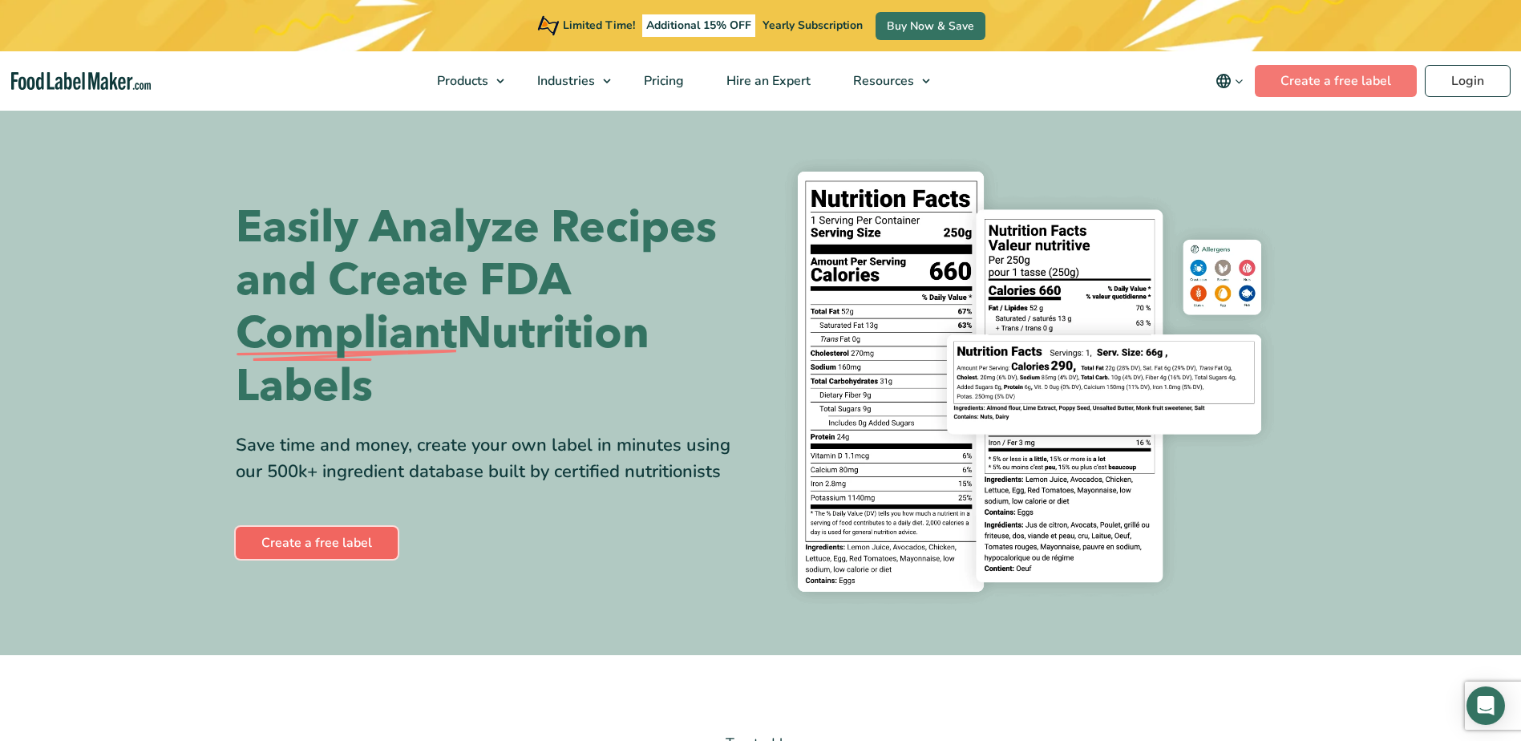
click at [323, 544] on link "Create a free label" at bounding box center [317, 543] width 162 height 32
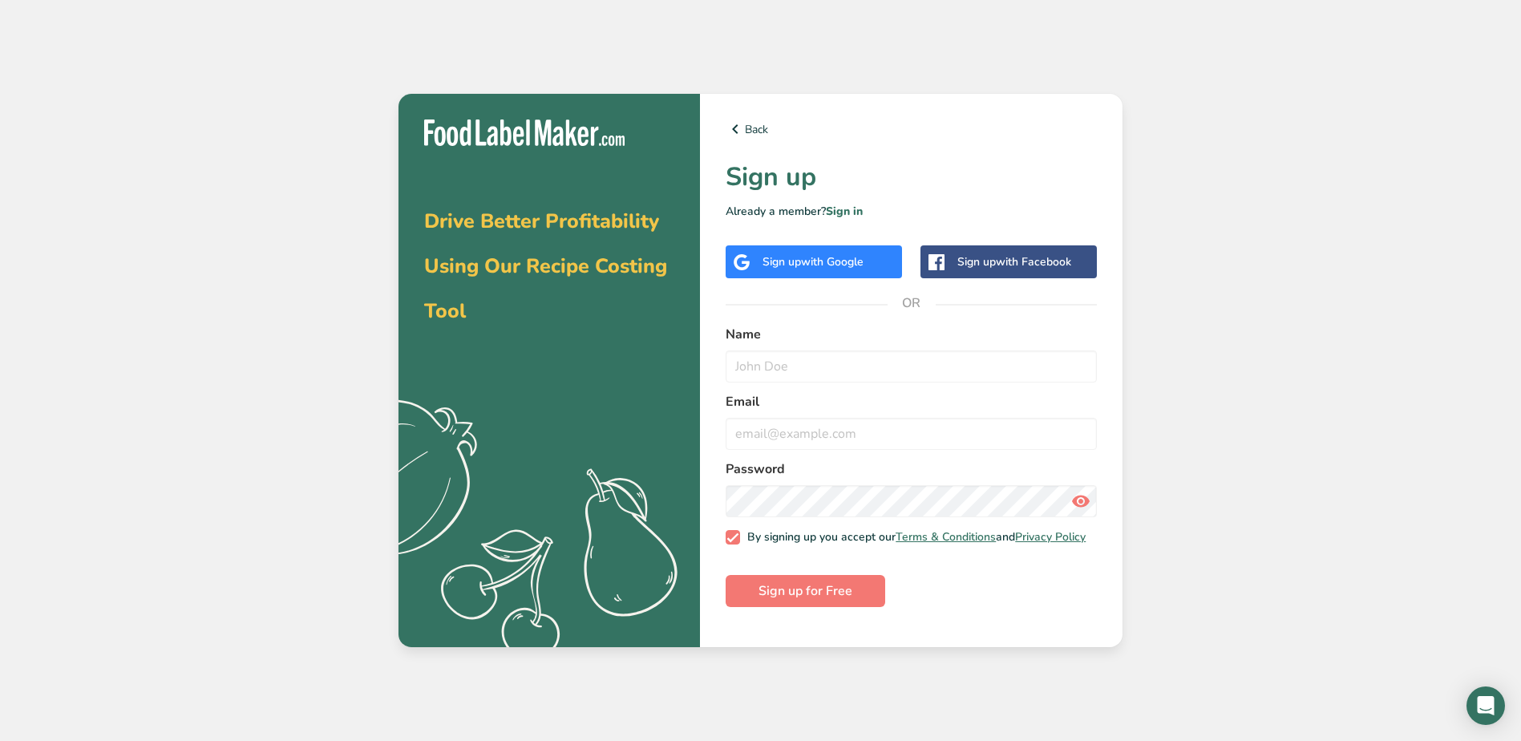
click at [786, 267] on div "Sign up with Google" at bounding box center [812, 261] width 101 height 17
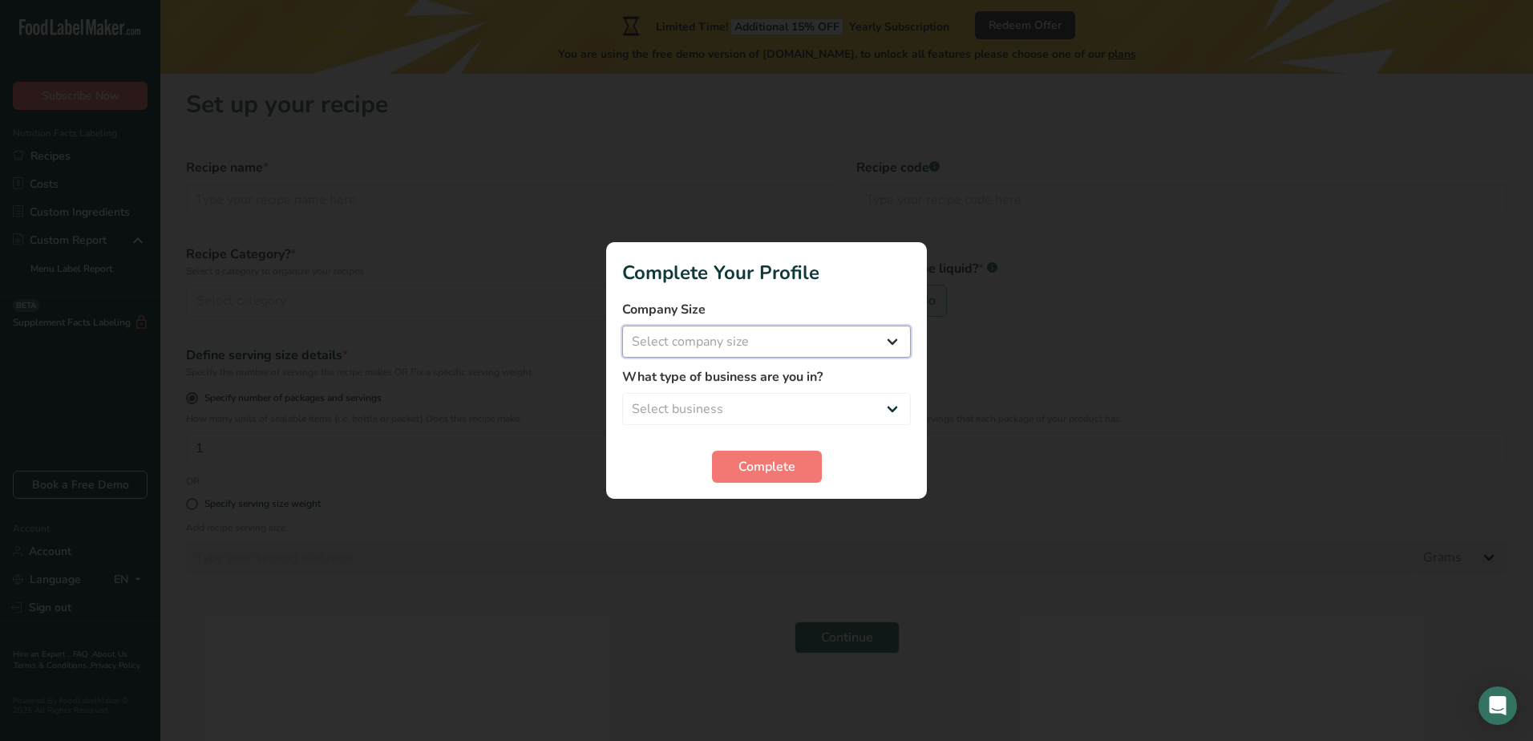
click at [712, 334] on select "Select company size Fewer than 10 Employees 10 to 50 Employees 51 to 500 Employ…" at bounding box center [766, 341] width 289 height 32
select select "1"
click at [622, 325] on select "Select company size Fewer than 10 Employees 10 to 50 Employees 51 to 500 Employ…" at bounding box center [766, 341] width 289 height 32
click at [712, 392] on div "What type of business are you in? Select business Packaged Food Manufacturer Re…" at bounding box center [766, 396] width 289 height 58
click at [707, 408] on select "Select business Packaged Food Manufacturer Restaurant & Cafe Bakery Meal Plans …" at bounding box center [766, 409] width 289 height 32
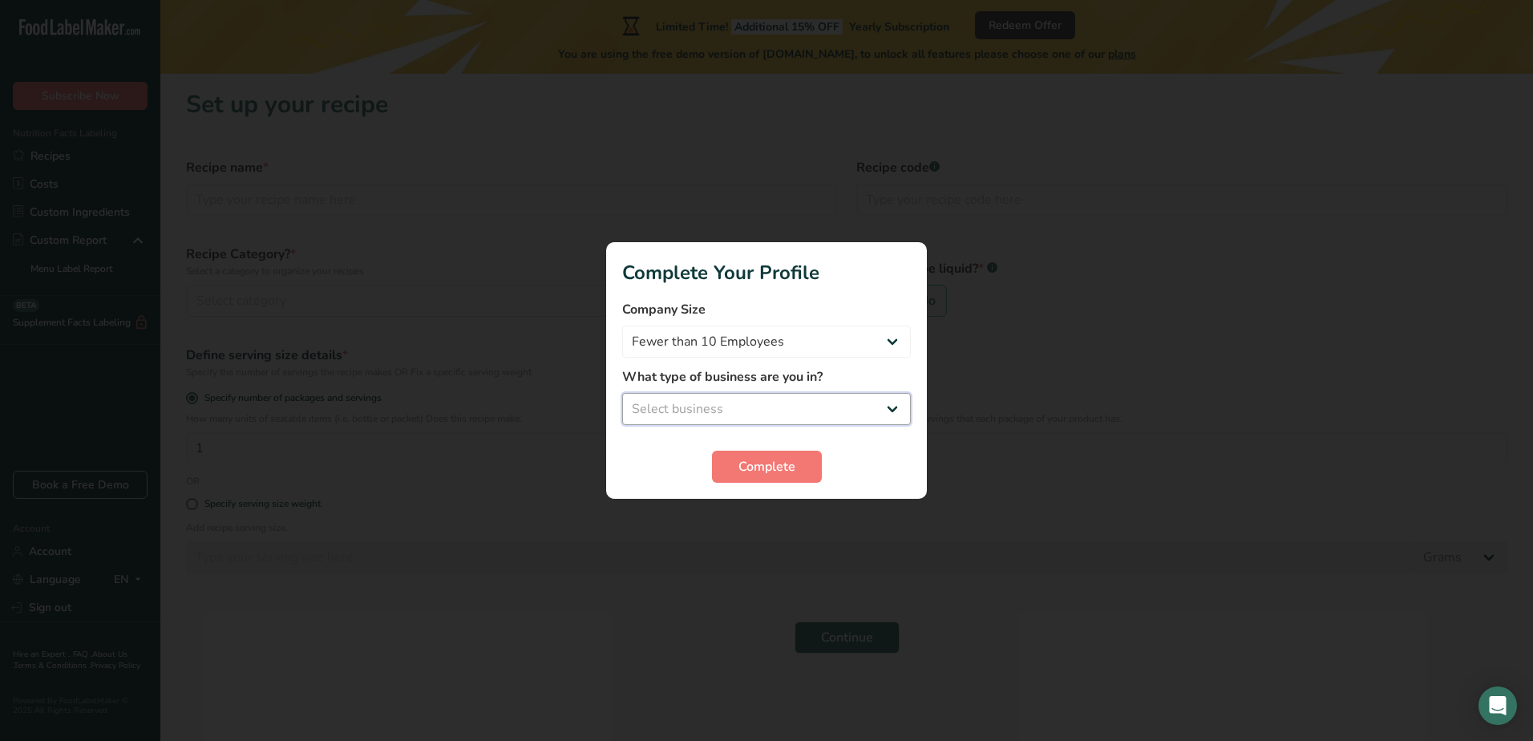
select select "8"
click at [622, 393] on select "Select business Packaged Food Manufacturer Restaurant & Cafe Bakery Meal Plans …" at bounding box center [766, 409] width 289 height 32
click at [752, 472] on span "Complete" at bounding box center [766, 466] width 57 height 19
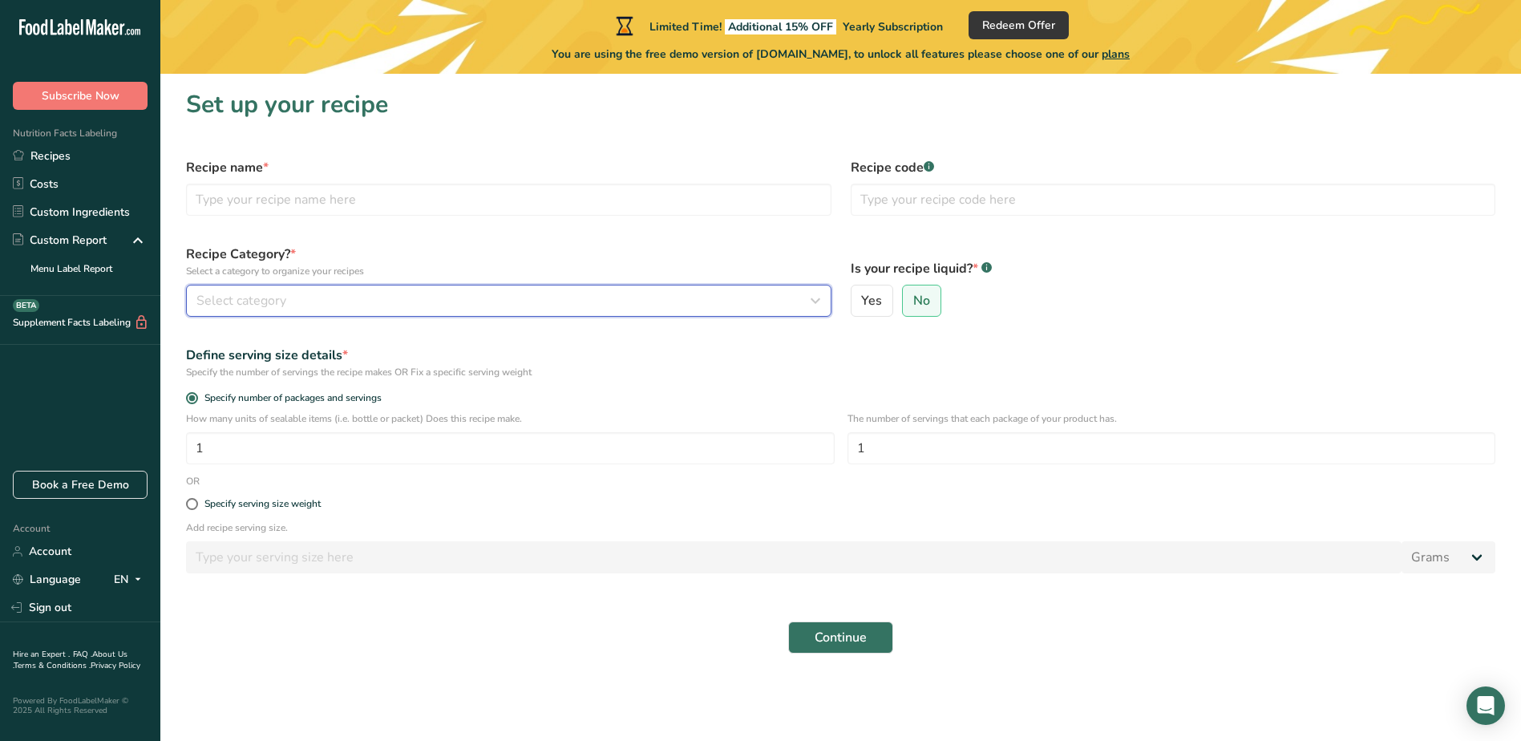
click at [411, 305] on div "Select category" at bounding box center [503, 300] width 615 height 19
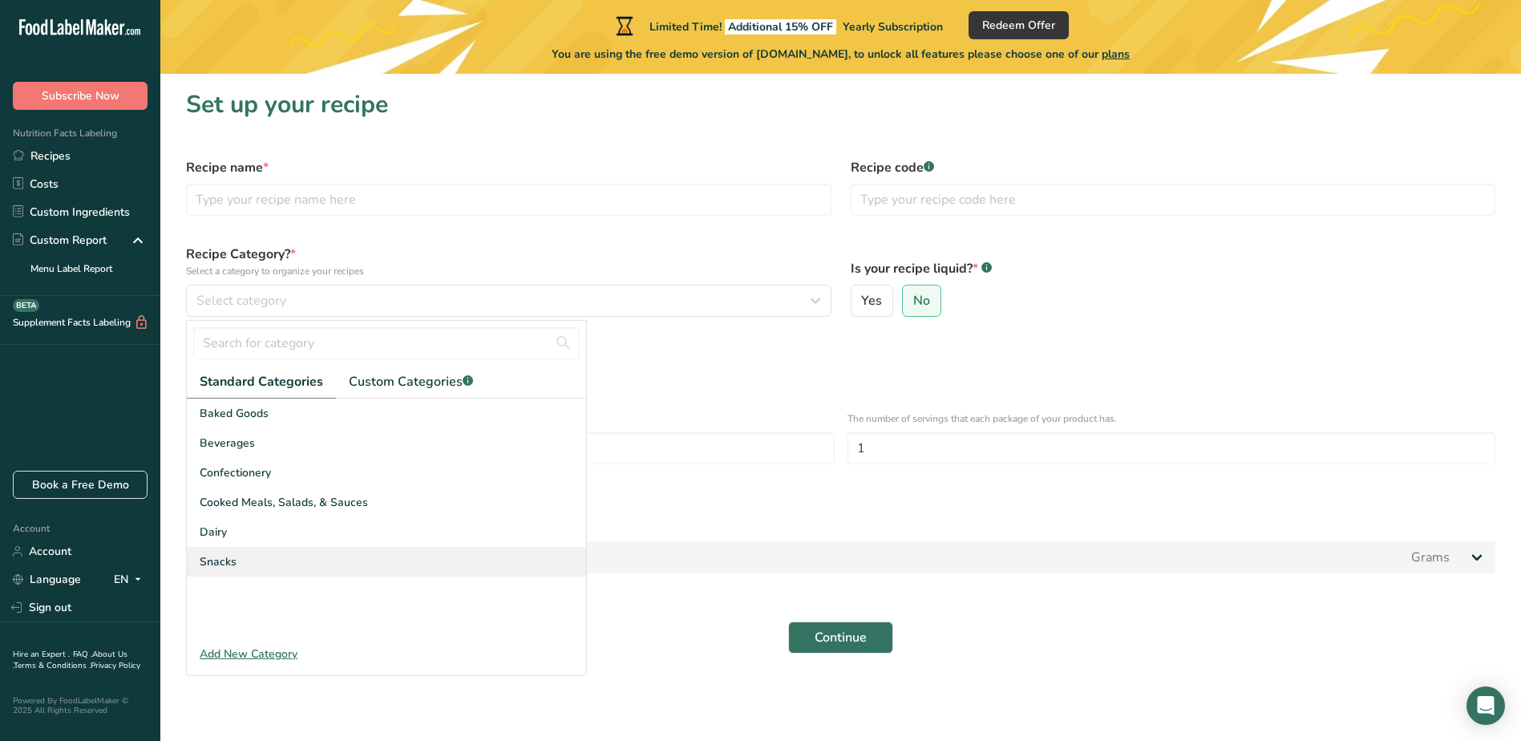
click at [239, 560] on div "Snacks" at bounding box center [386, 562] width 399 height 30
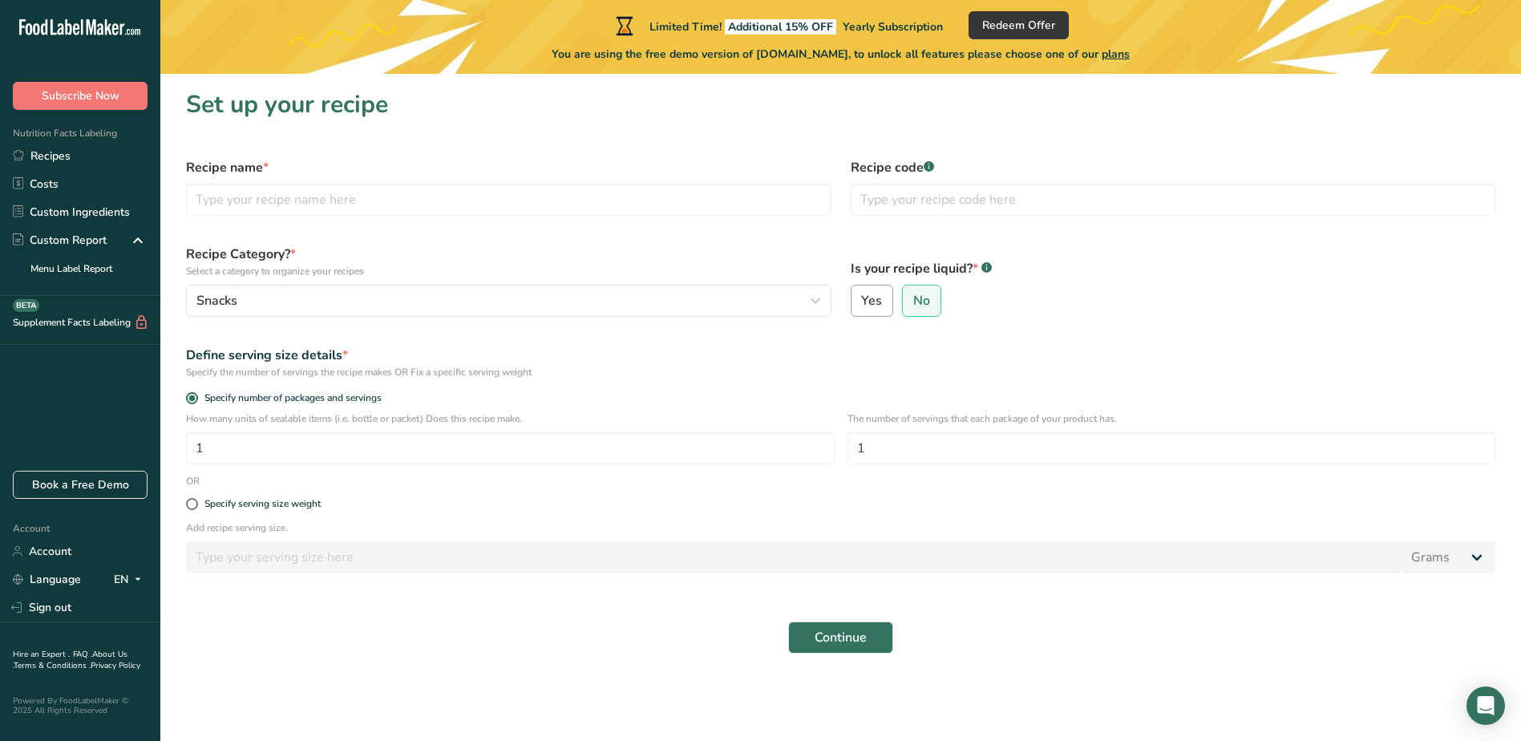
click at [876, 305] on span "Yes" at bounding box center [871, 301] width 21 height 16
click at [862, 305] on input "Yes" at bounding box center [856, 301] width 10 height 10
radio input "true"
radio input "false"
select select "22"
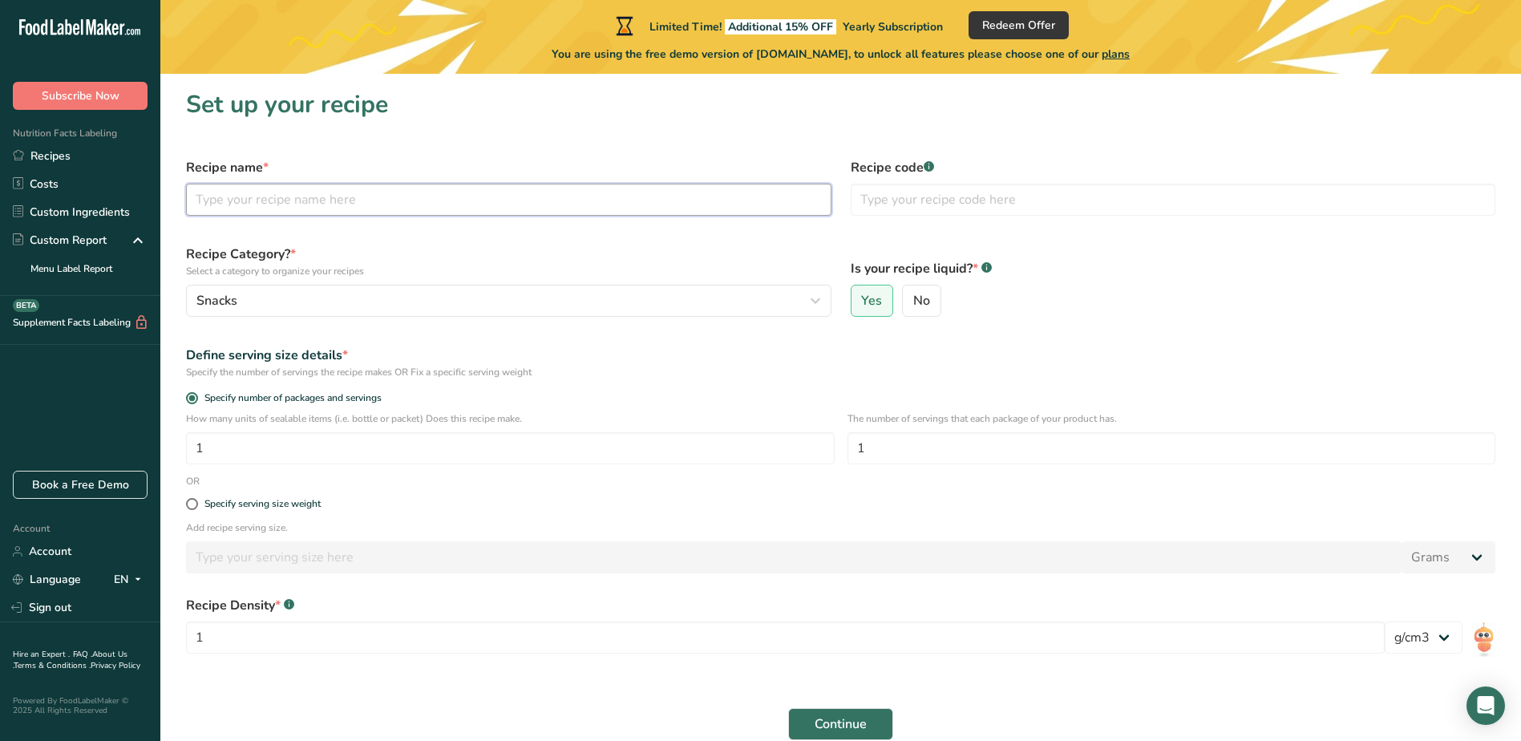
click at [398, 194] on input "text" at bounding box center [508, 200] width 645 height 32
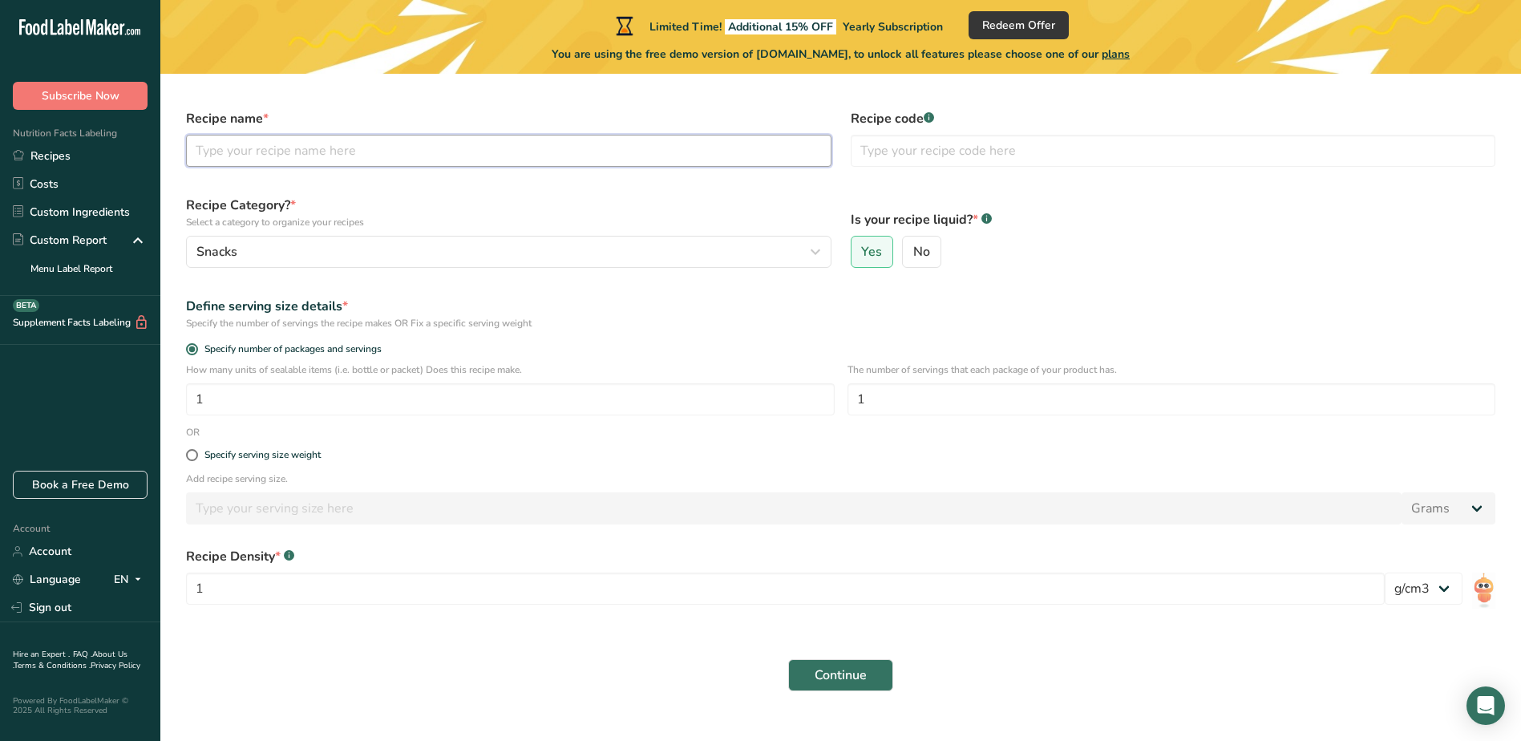
scroll to position [76, 0]
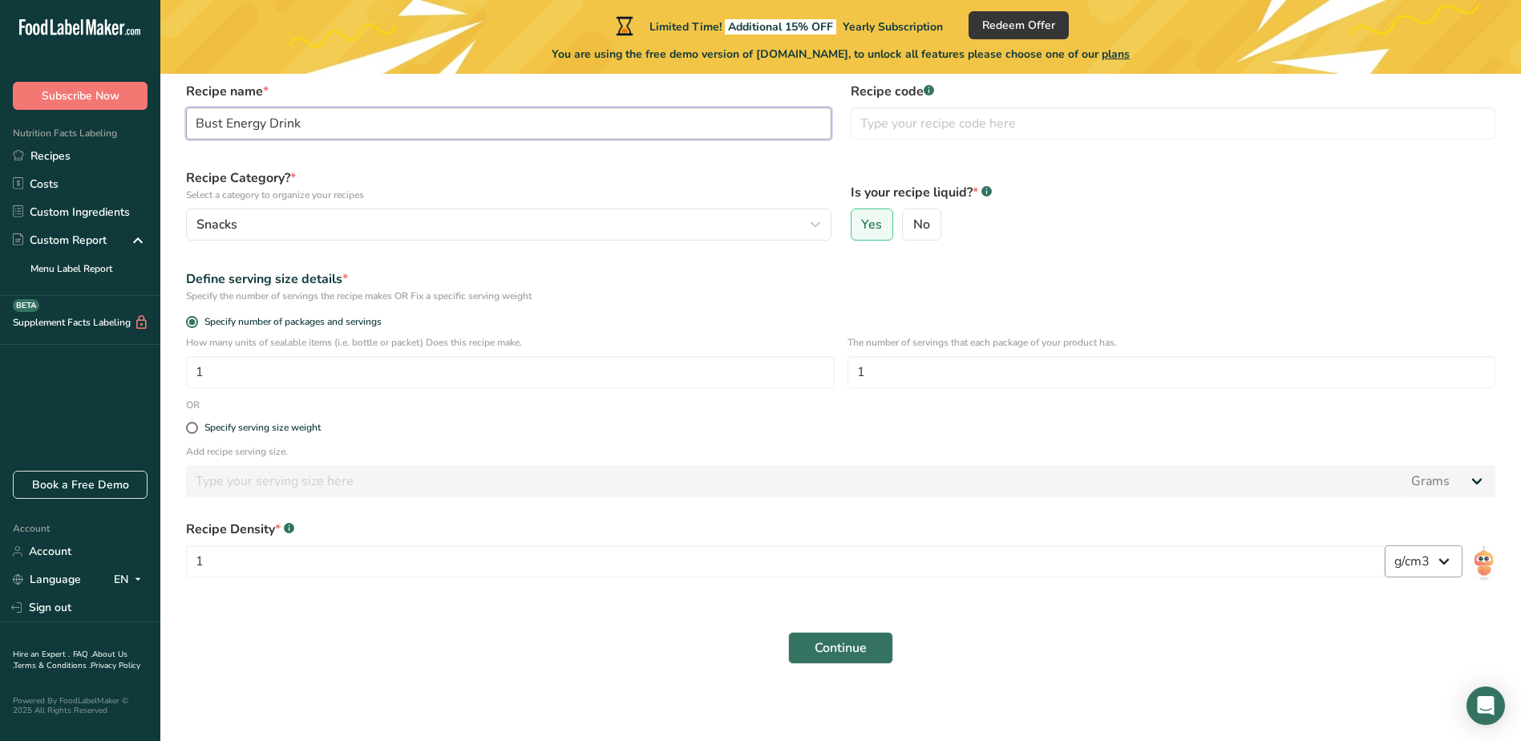
type input "Bust Energy Drink"
click at [1441, 560] on select "lb/ft3 g/cm3" at bounding box center [1424, 561] width 78 height 32
click at [830, 636] on button "Continue" at bounding box center [840, 648] width 105 height 32
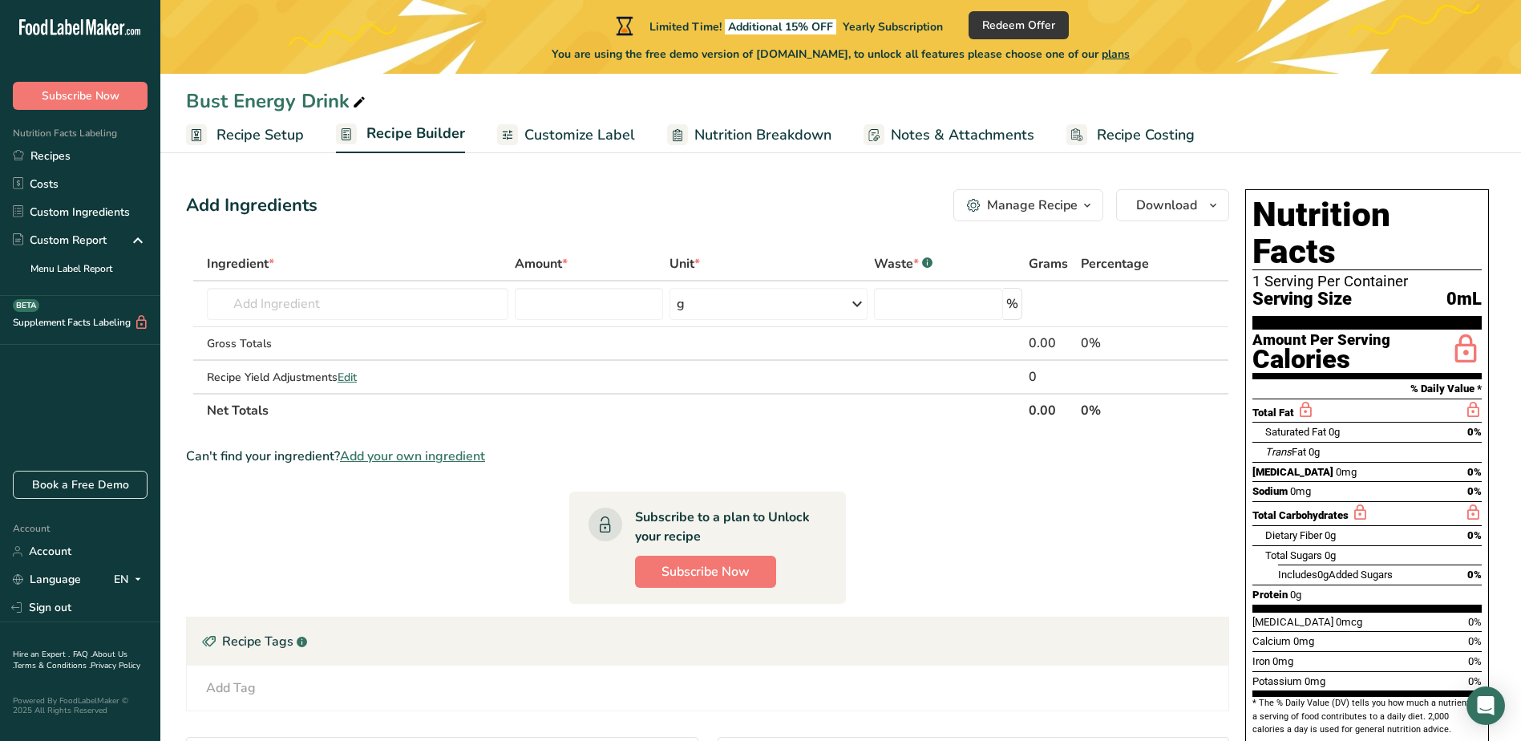
click at [818, 129] on span "Nutrition Breakdown" at bounding box center [762, 135] width 137 height 22
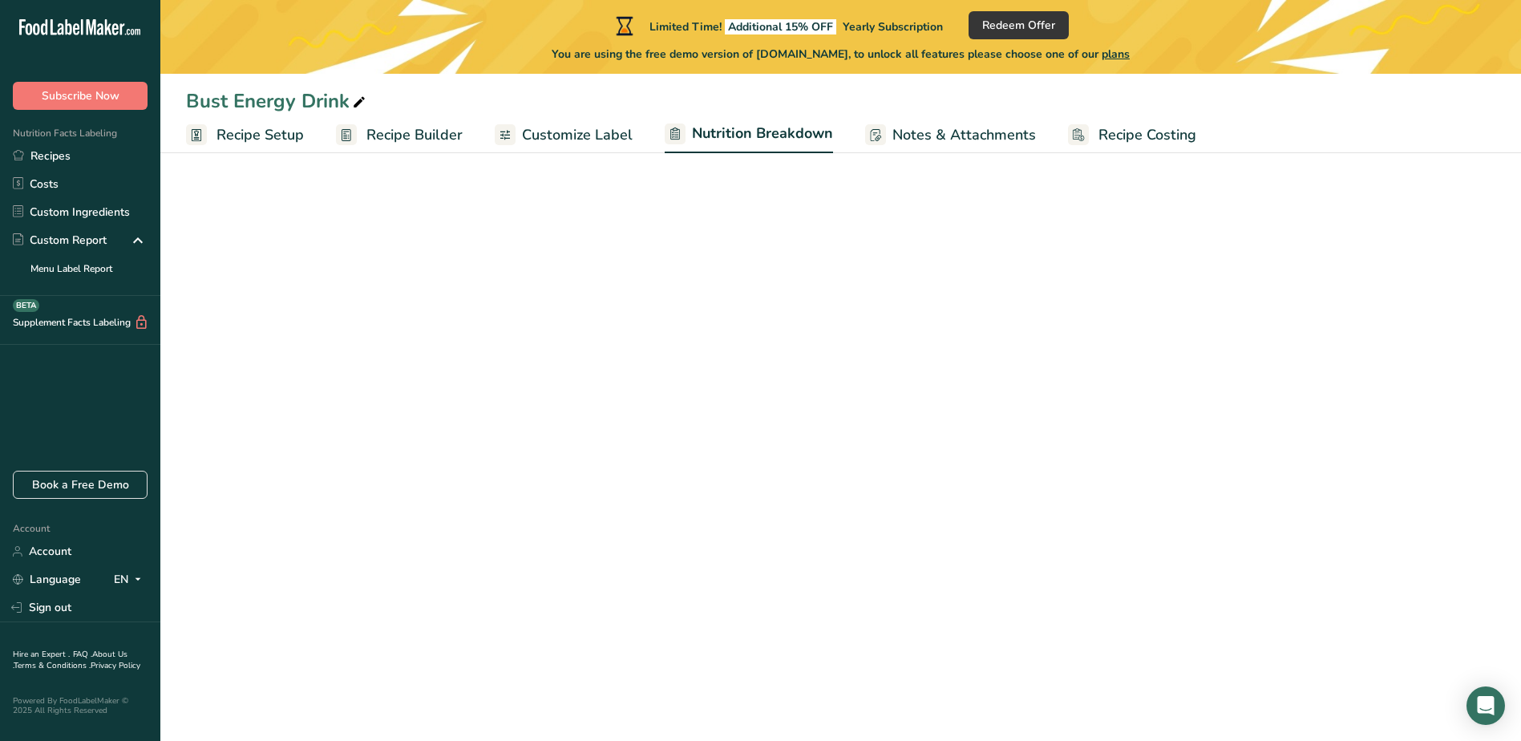
select select "Calories"
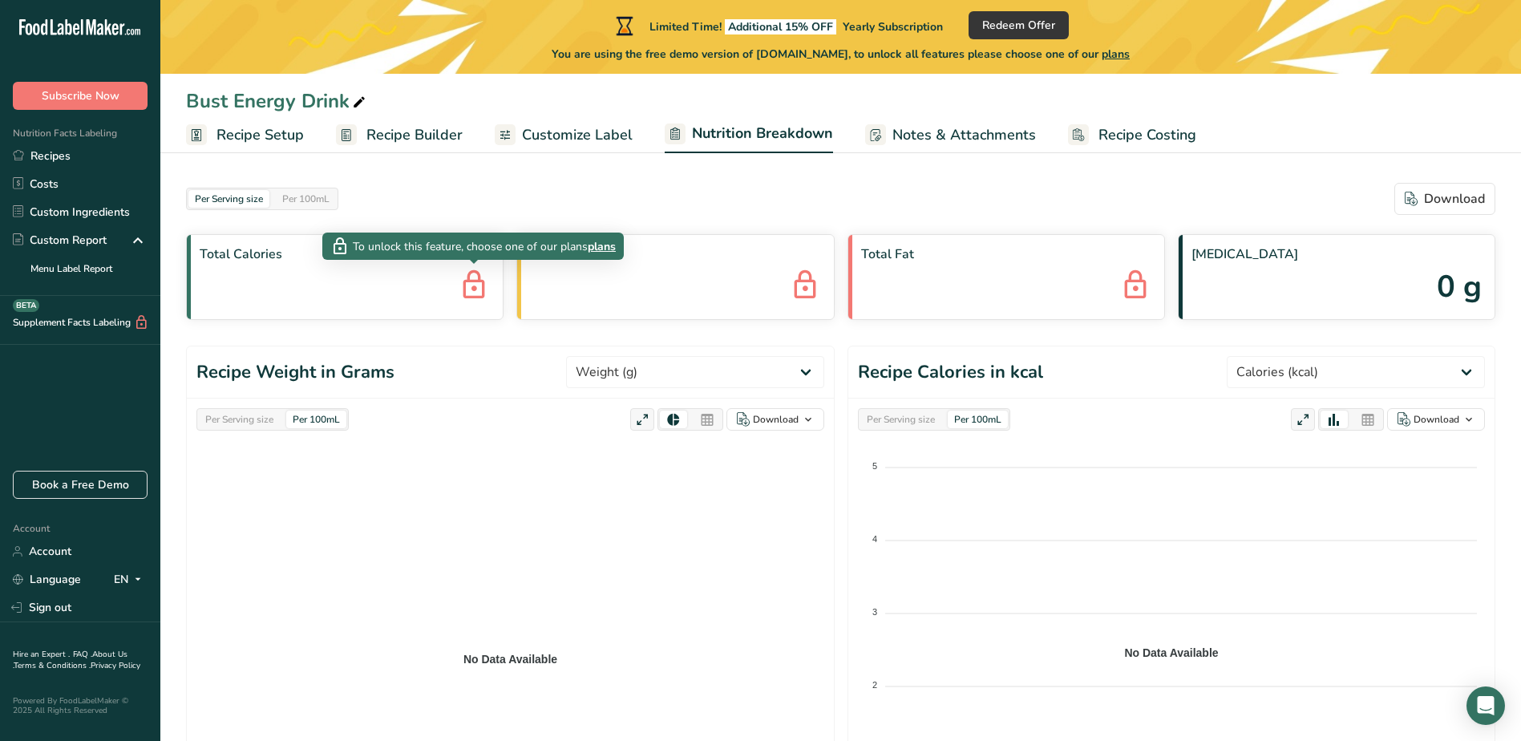
click at [467, 272] on icon at bounding box center [474, 286] width 32 height 43
